Goal: Find specific page/section: Find specific page/section

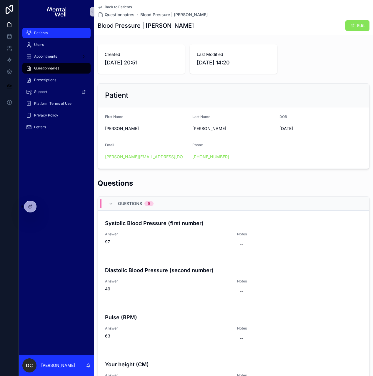
scroll to position [125, 0]
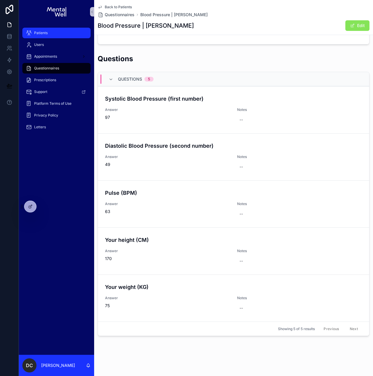
click at [68, 31] on div "Patients" at bounding box center [56, 32] width 61 height 9
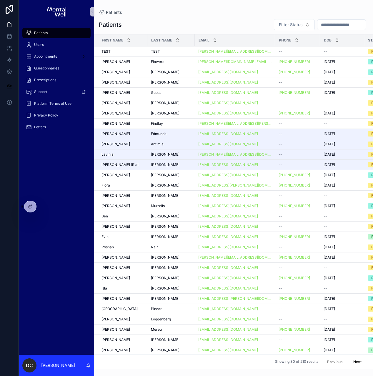
click at [321, 23] on input "scrollable content" at bounding box center [342, 25] width 48 height 8
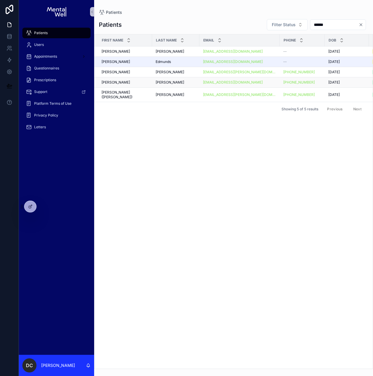
type input "******"
click at [137, 82] on div "[PERSON_NAME] [PERSON_NAME]" at bounding box center [125, 82] width 47 height 5
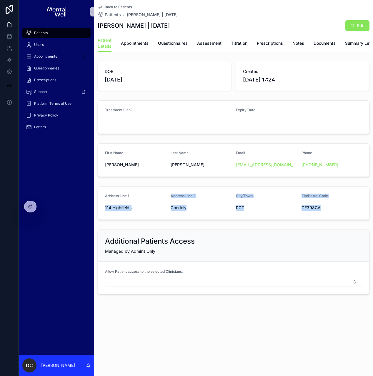
drag, startPoint x: 105, startPoint y: 212, endPoint x: 320, endPoint y: 214, distance: 215.0
click at [320, 214] on form "Address Line 1 114 Highfields Address Line 2 [GEOGRAPHIC_DATA]/Town RCT Zip/Pos…" at bounding box center [233, 203] width 271 height 33
copy form "114 Highfields Address Line 2 [GEOGRAPHIC_DATA]/Town RCT Zip/Postal Code CF398GA"
click at [148, 136] on div "Treatment Plan? -- Expiry Date --" at bounding box center [233, 117] width 279 height 38
click at [138, 44] on span "Appointments" at bounding box center [135, 43] width 28 height 6
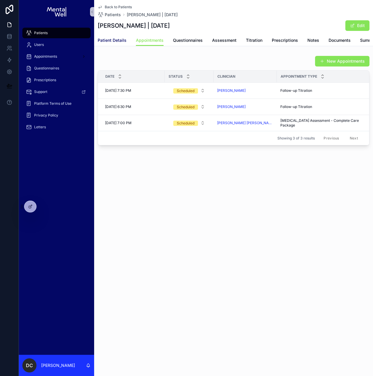
click at [118, 39] on span "Patient Details" at bounding box center [112, 40] width 29 height 6
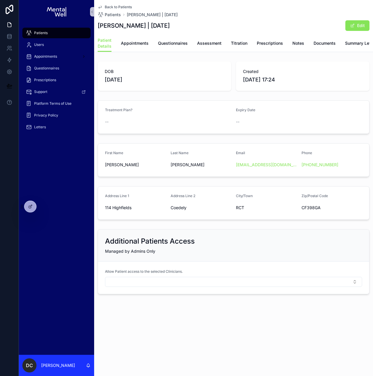
click at [60, 31] on div "Patients" at bounding box center [56, 32] width 61 height 9
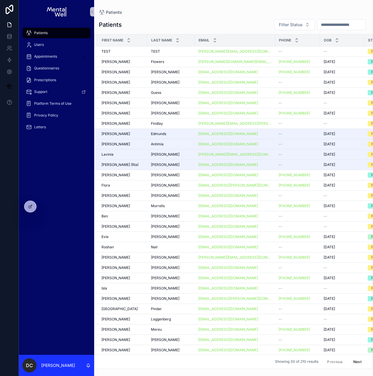
click at [347, 26] on input "scrollable content" at bounding box center [342, 25] width 48 height 8
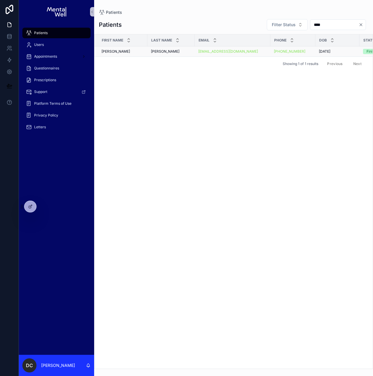
type input "****"
click at [172, 54] on td "[PERSON_NAME]" at bounding box center [171, 52] width 47 height 10
click at [172, 52] on div "[PERSON_NAME]" at bounding box center [171, 51] width 40 height 5
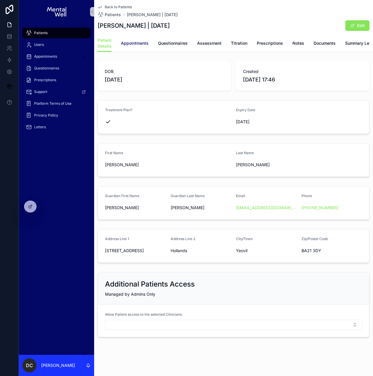
click at [140, 48] on link "Appointments" at bounding box center [135, 44] width 28 height 12
